Goal: Task Accomplishment & Management: Manage account settings

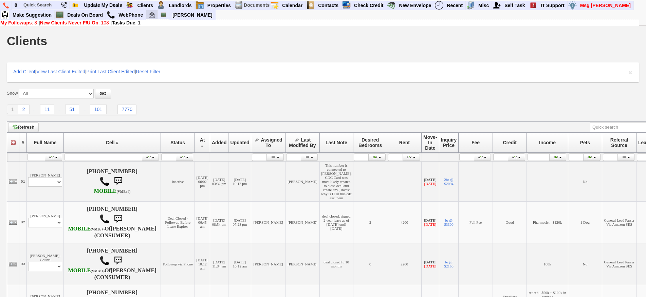
click at [151, 18] on link at bounding box center [152, 14] width 12 height 9
click at [93, 13] on link "Deals On Board" at bounding box center [84, 15] width 41 height 9
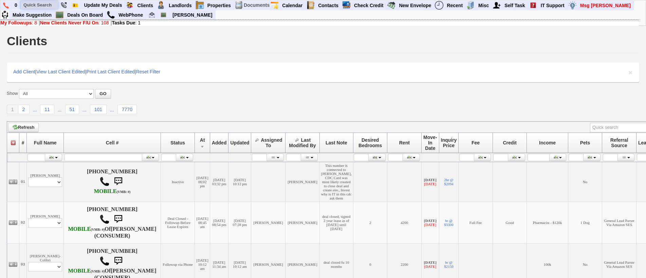
click at [42, 2] on input "text" at bounding box center [39, 5] width 37 height 8
click at [51, 4] on input "43 park ave" at bounding box center [39, 5] width 37 height 8
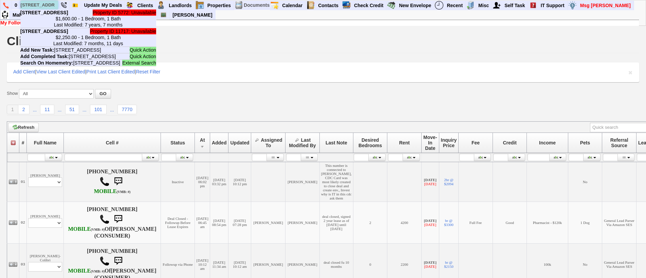
click at [51, 4] on input "43 park ave" at bounding box center [39, 5] width 37 height 8
type input "43 park ave"
click at [70, 46] on center "$2,250.00 - 1 Bedroom, 1 Bath Last Modified: 7 months, 11 days" at bounding box center [88, 40] width 136 height 12
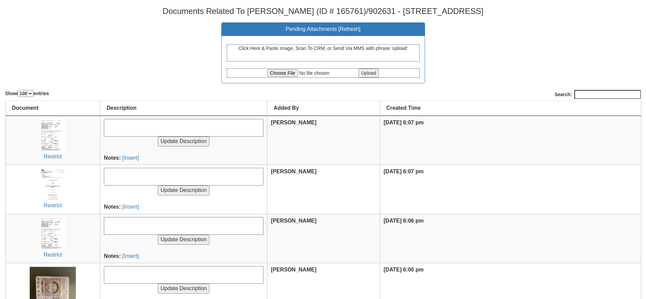
select select "100"
click at [282, 70] on input "file" at bounding box center [312, 72] width 90 height 7
type input "C:\fakepath\CCF_000264.pdf"
click at [378, 73] on input "Upload" at bounding box center [368, 73] width 20 height 9
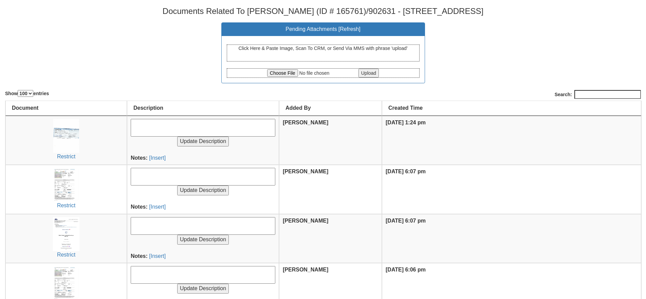
select select "100"
click at [268, 73] on input "file" at bounding box center [312, 72] width 90 height 7
type input "C:\fakepath\CCF_000262.pdf"
click at [375, 74] on input "Upload" at bounding box center [368, 73] width 20 height 9
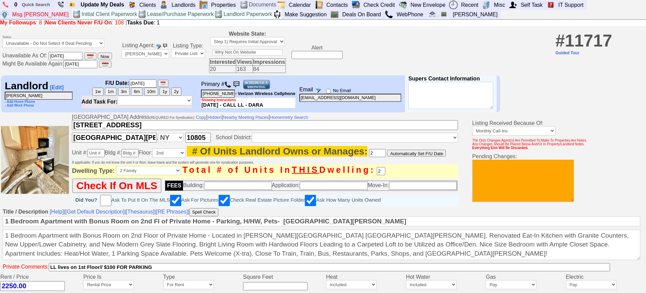
click at [124, 141] on input "New Rochelle" at bounding box center [114, 138] width 85 height 10
drag, startPoint x: 324, startPoint y: 255, endPoint x: 0, endPoint y: 190, distance: 330.5
click at [0, 190] on tbody "Status: Available Unavailable - Do Not Select If Deal Pending Form Incomplete Y…" at bounding box center [323, 294] width 646 height 529
click at [322, 242] on textarea "1 Bedroom Apartment with Bonus Room on 2nd Floor of Private Home - Located in G…" at bounding box center [321, 244] width 637 height 31
drag, startPoint x: 316, startPoint y: 264, endPoint x: 0, endPoint y: 234, distance: 317.2
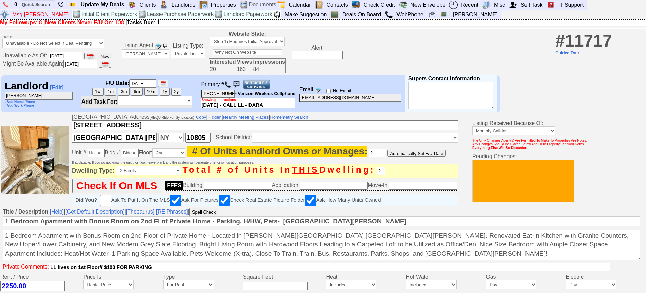
click at [0, 234] on td "Title / Description [Help] | [Get Default Description] | [Thesaurus] | [RE Phra…" at bounding box center [323, 240] width 646 height 66
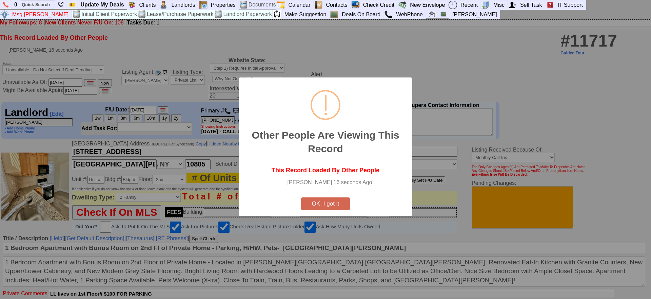
click at [336, 209] on button "OK, I got it" at bounding box center [325, 203] width 49 height 13
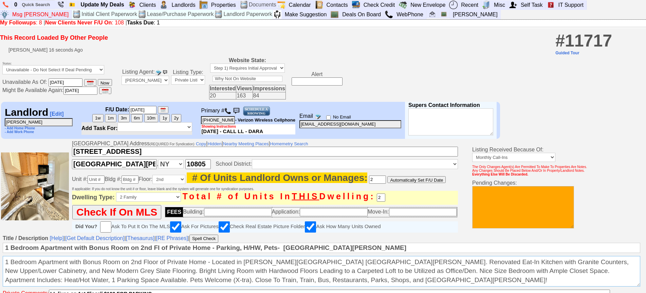
click at [320, 281] on textarea "1 Bedroom Apartment with Bonus Room on 2nd Floor of Private Home - Located in G…" at bounding box center [321, 271] width 637 height 31
click at [316, 286] on textarea "1 Bedroom Apartment with Bonus Room on 2nd Floor of Private Home - Located in G…" at bounding box center [321, 271] width 637 height 31
click at [214, 263] on textarea "1 Bedroom Apartment with Bonus Room on 2nd Floor of Private Home - Located in G…" at bounding box center [321, 271] width 637 height 31
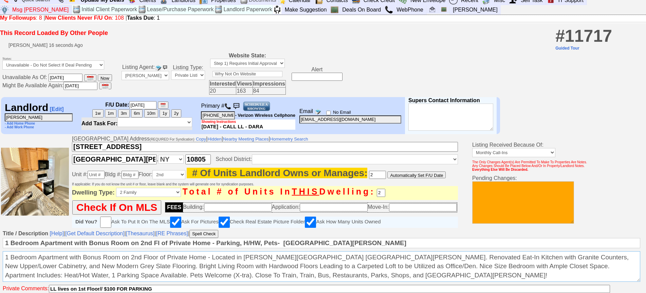
drag, startPoint x: 318, startPoint y: 288, endPoint x: 0, endPoint y: 247, distance: 320.5
click at [0, 247] on td "Title / Description [Help] | [Get Default Description] | [Thesaurus] | [RE Phra…" at bounding box center [323, 262] width 646 height 66
click at [322, 282] on textarea "1 Bedroom Apartment with Bonus Room on 2nd Floor of Private Home - Located in G…" at bounding box center [321, 266] width 637 height 31
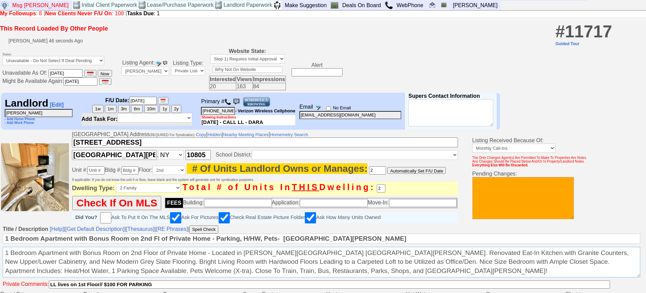
scroll to position [0, 0]
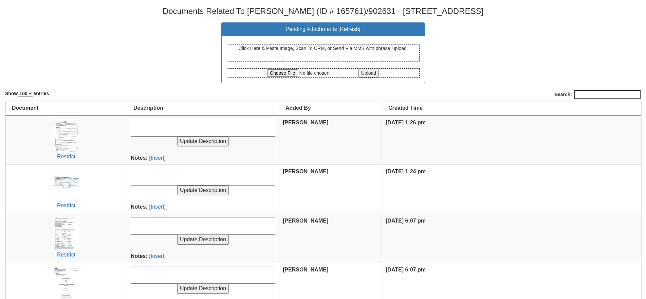
select select "100"
click at [285, 73] on input "file" at bounding box center [312, 72] width 90 height 7
type input "C:\fakepath\Executed Lease and Rider Stonelea 3A Martin Colibri 09.10.25.pdf"
click at [369, 72] on input "Upload" at bounding box center [368, 73] width 20 height 9
select select "100"
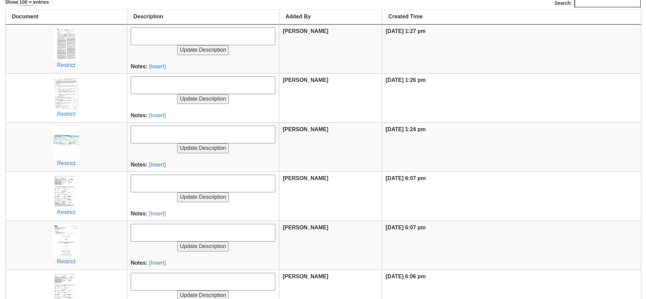
scroll to position [102, 0]
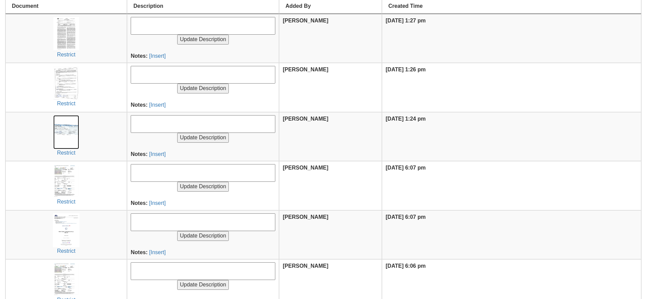
click at [72, 138] on img at bounding box center [66, 132] width 26 height 34
